Goal: Task Accomplishment & Management: Manage account settings

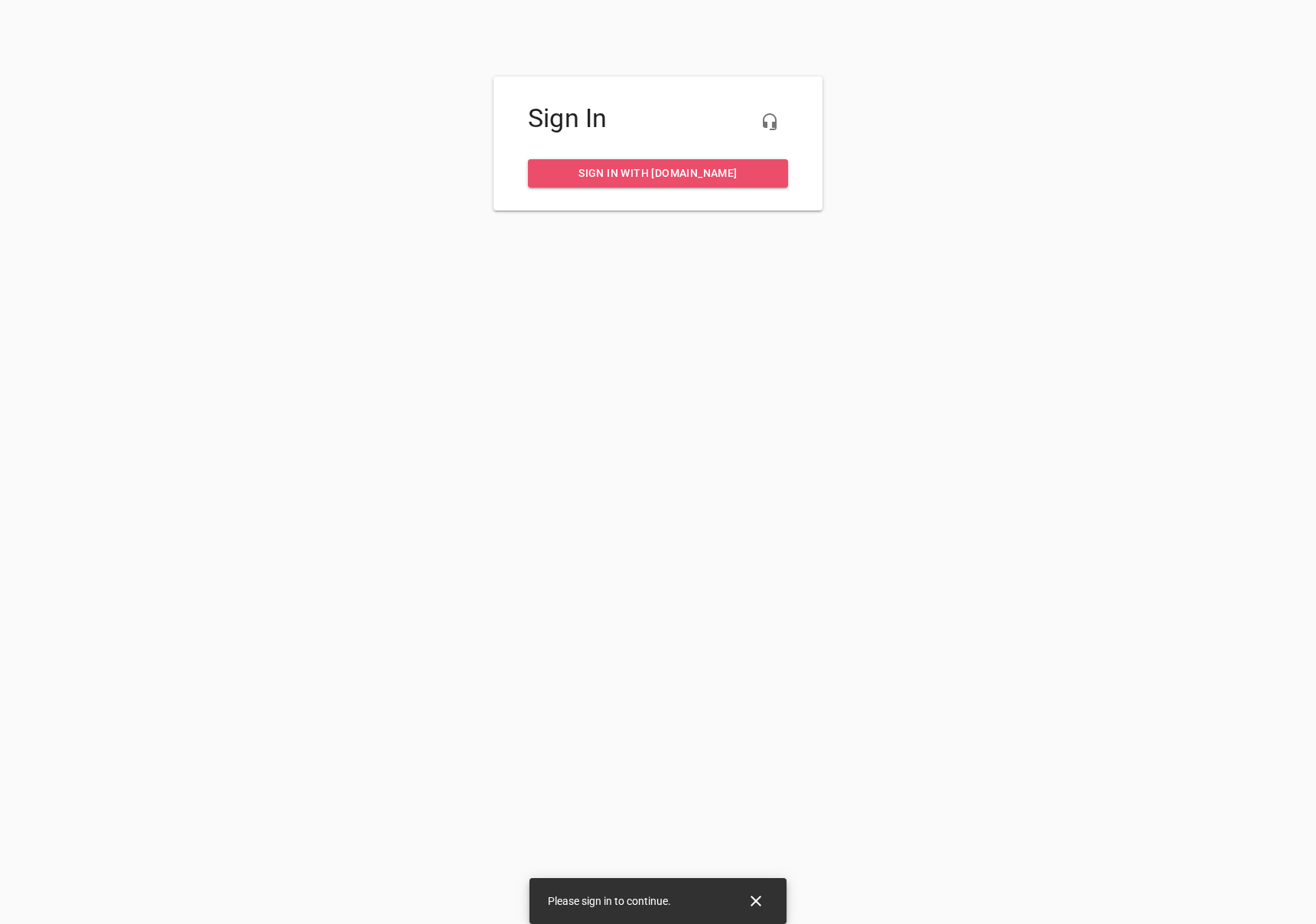
click at [651, 173] on span "Sign in with [DOMAIN_NAME]" at bounding box center [658, 173] width 235 height 19
click at [618, 167] on span "Sign in with [DOMAIN_NAME]" at bounding box center [658, 173] width 235 height 19
